Goal: Task Accomplishment & Management: Use online tool/utility

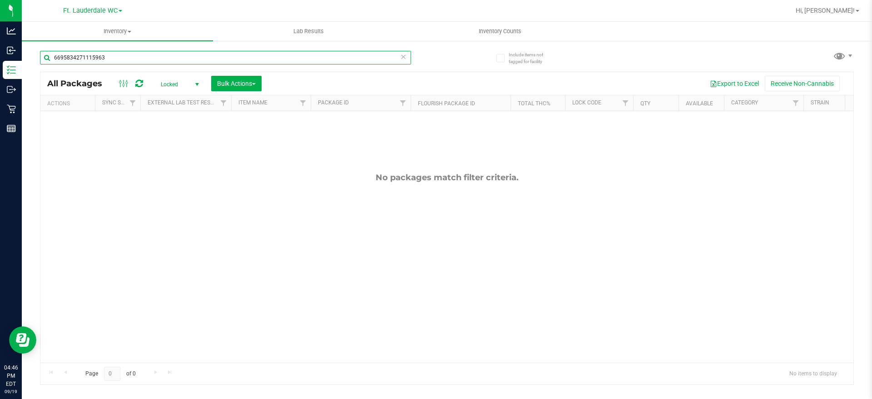
click at [198, 55] on input "6695834271115963" at bounding box center [225, 58] width 371 height 14
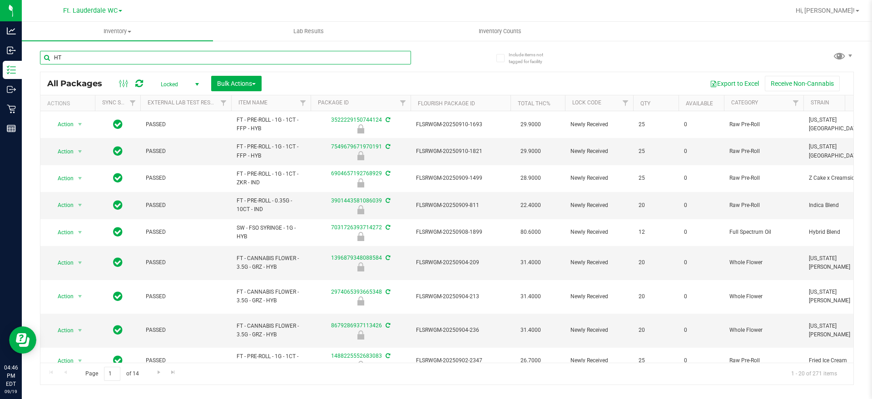
type input "HT"
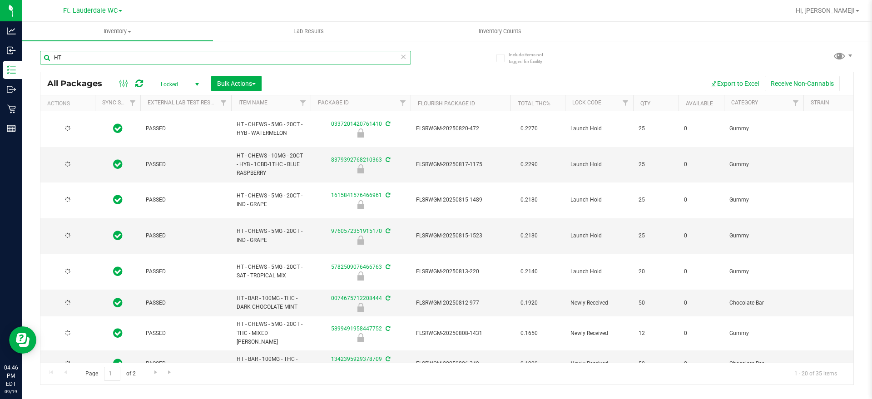
type input "[DATE]"
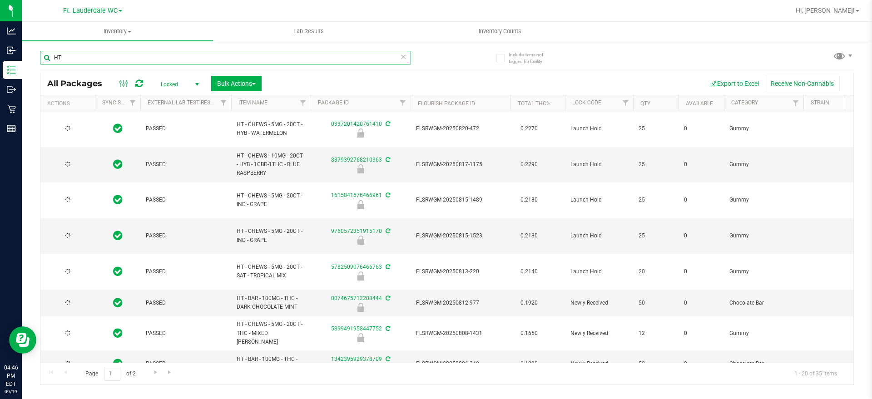
type input "[DATE]"
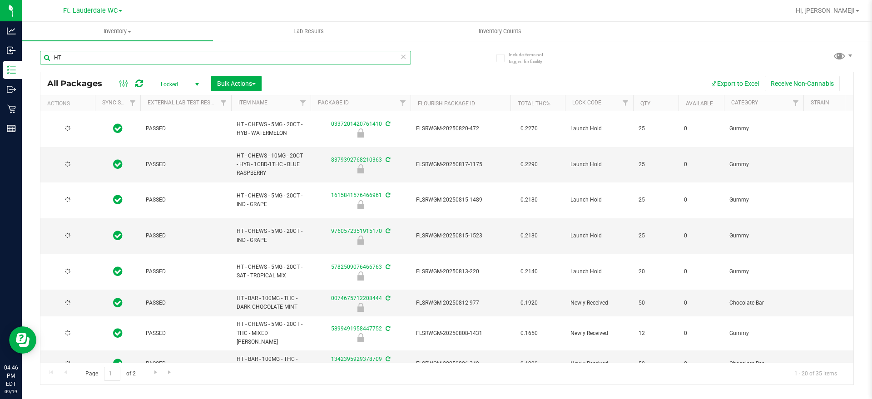
type input "[DATE]"
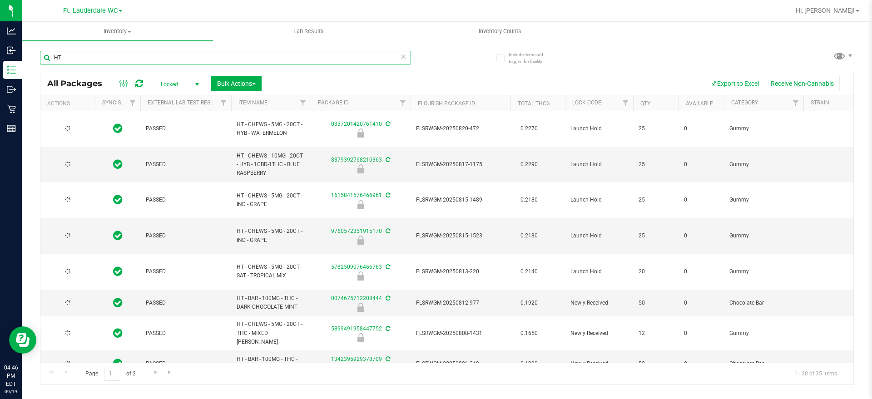
type input "[DATE]"
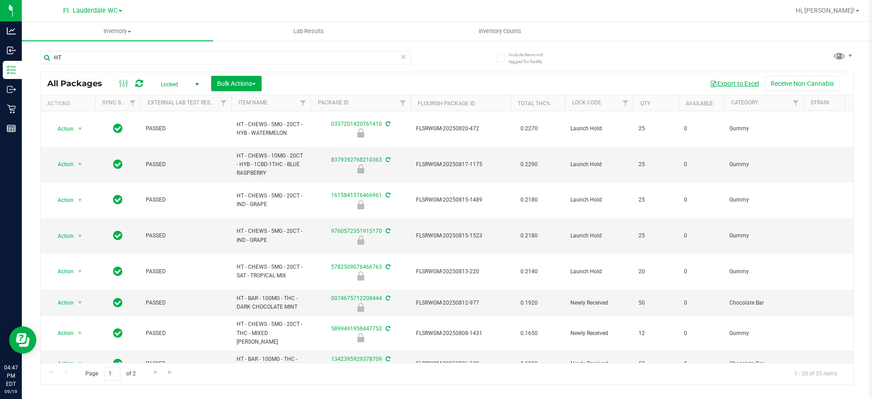
click at [737, 85] on button "Export to Excel" at bounding box center [734, 83] width 61 height 15
click at [102, 60] on input "HT" at bounding box center [225, 58] width 371 height 14
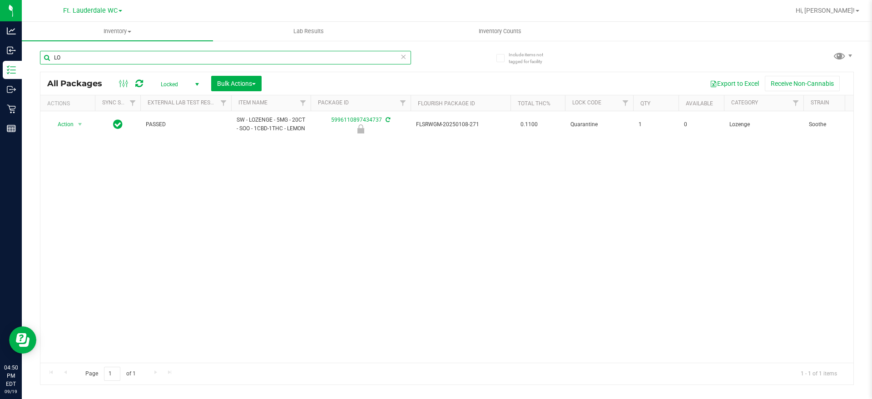
type input "L"
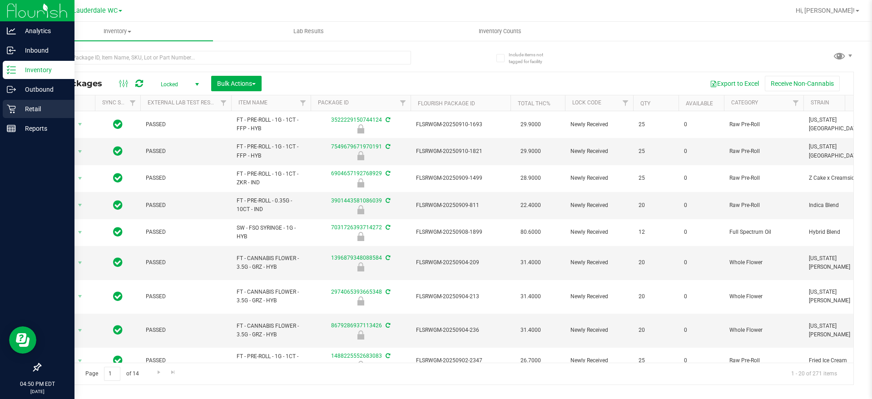
click at [8, 103] on div "Retail" at bounding box center [39, 109] width 72 height 18
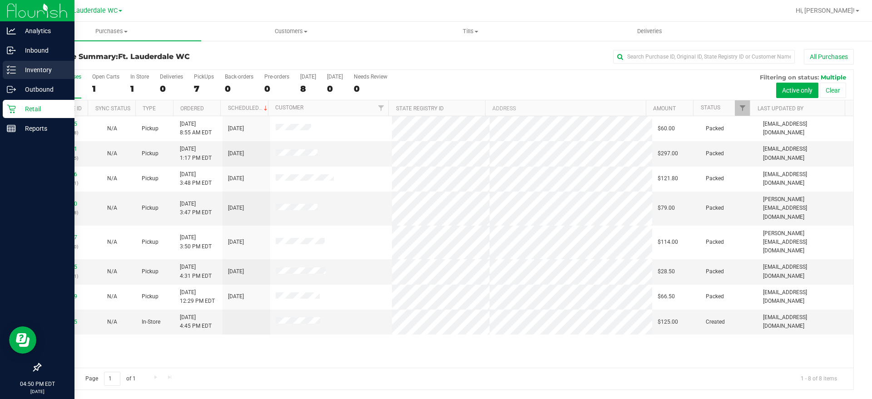
click at [37, 66] on p "Inventory" at bounding box center [43, 69] width 55 height 11
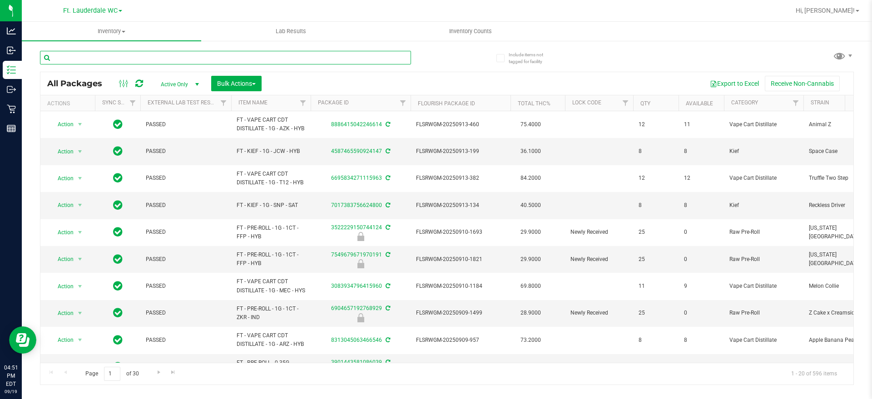
click at [124, 60] on input "text" at bounding box center [225, 58] width 371 height 14
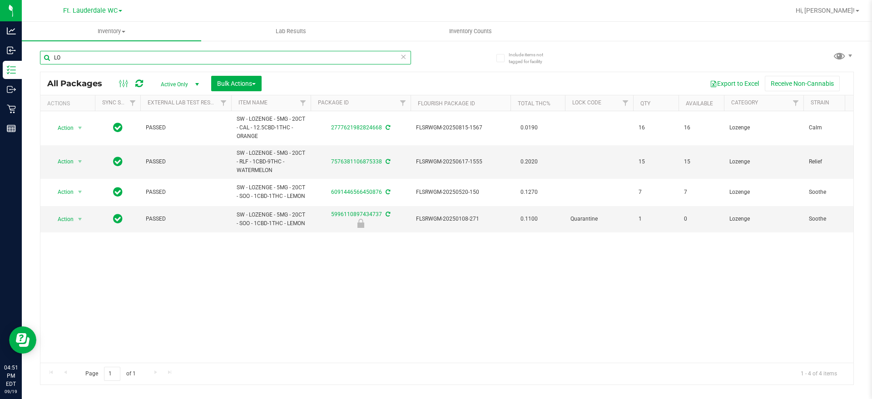
type input "L"
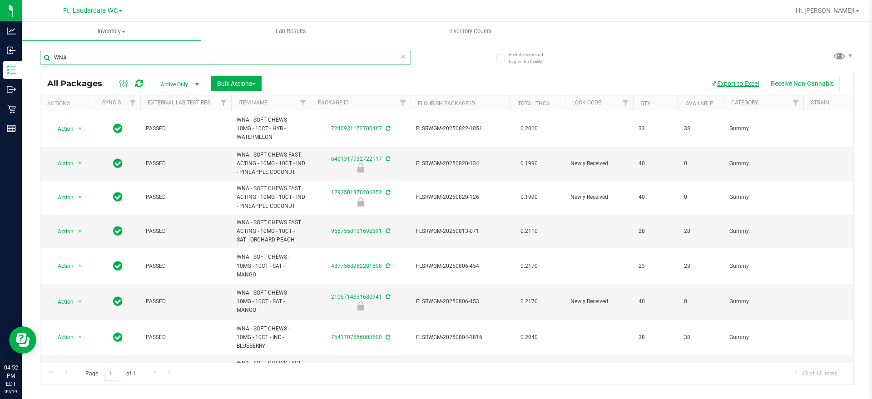
type input "WNA"
click at [740, 83] on button "Export to Excel" at bounding box center [734, 83] width 61 height 15
click at [848, 13] on span "Hi, [PERSON_NAME]!" at bounding box center [825, 10] width 59 height 7
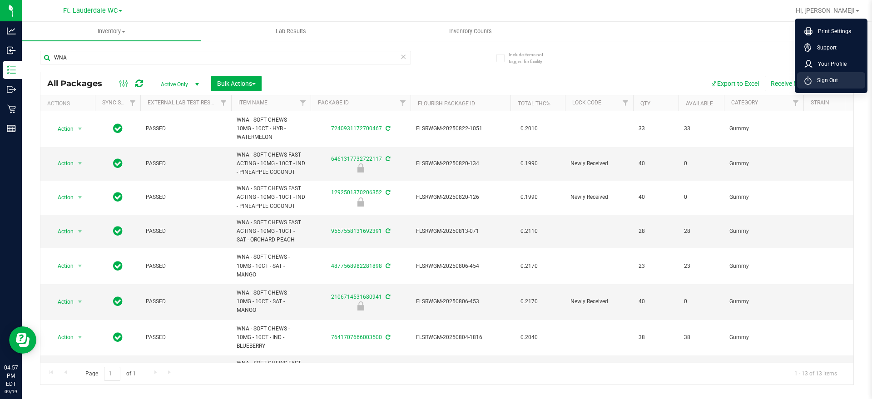
click at [841, 79] on li "Sign Out" at bounding box center [831, 80] width 68 height 16
